Goal: Find specific page/section: Find specific page/section

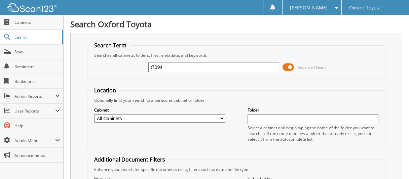
type input "t7094"
drag, startPoint x: 174, startPoint y: 66, endPoint x: 100, endPoint y: 67, distance: 74.3
click at [101, 66] on div "t7094 Advanced Search" at bounding box center [236, 67] width 291 height 18
type input "t9112"
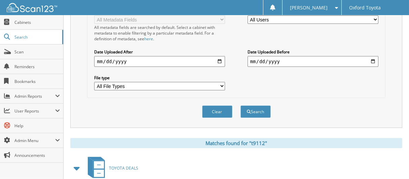
scroll to position [231, 0]
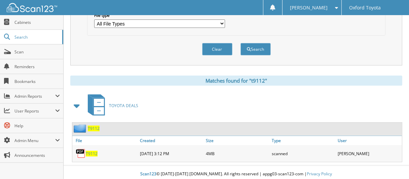
click at [96, 126] on span "T9112" at bounding box center [94, 129] width 12 height 6
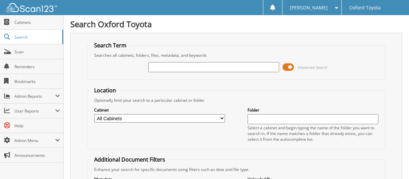
click at [172, 71] on input "text" at bounding box center [213, 67] width 131 height 10
type input "0"
click at [36, 50] on span "Scan" at bounding box center [36, 52] width 45 height 6
